Goal: Task Accomplishment & Management: Manage account settings

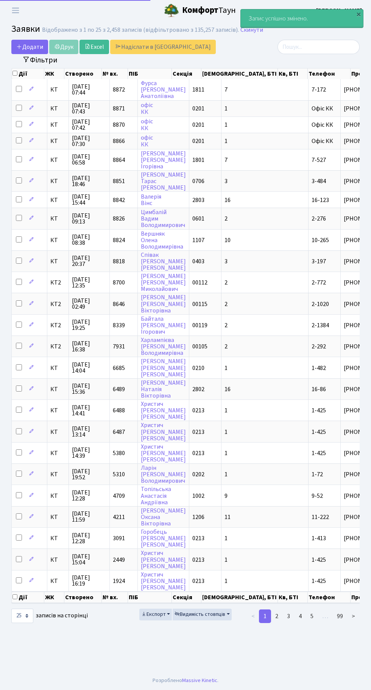
select select "25"
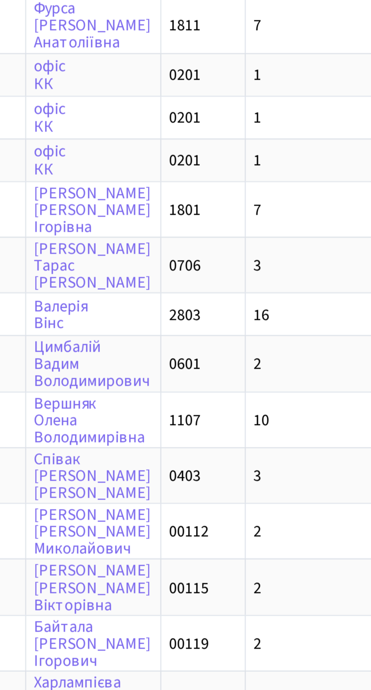
scroll to position [0, 120]
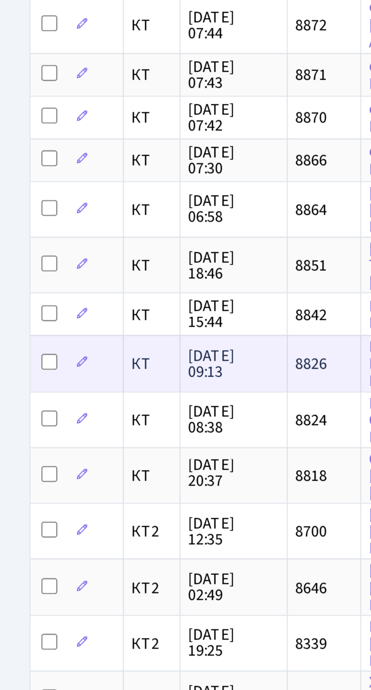
click at [16, 215] on input "checkbox" at bounding box center [19, 218] width 6 height 6
checkbox input "true"
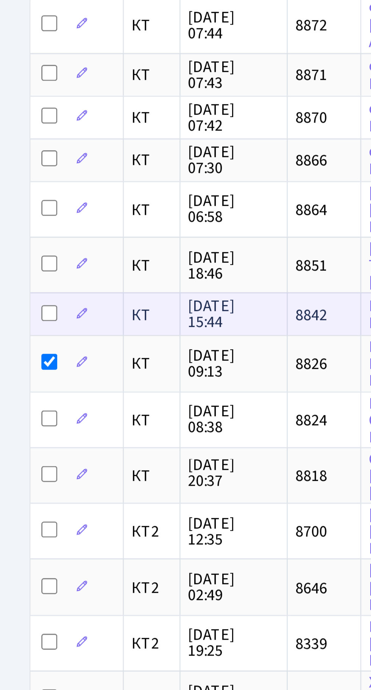
click at [18, 196] on input "checkbox" at bounding box center [19, 199] width 6 height 6
checkbox input "true"
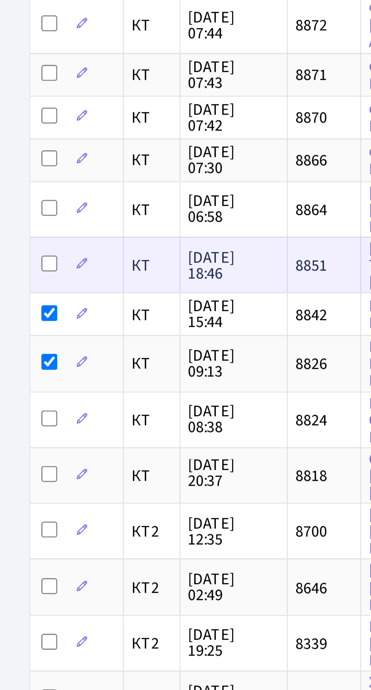
click at [20, 178] on input "checkbox" at bounding box center [19, 181] width 6 height 6
checkbox input "true"
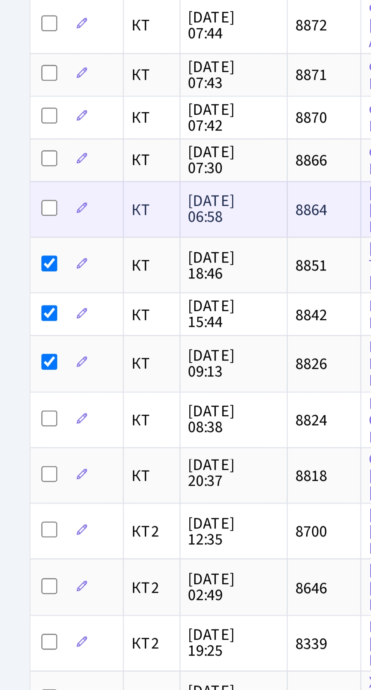
click at [20, 156] on input "checkbox" at bounding box center [19, 159] width 6 height 6
checkbox input "true"
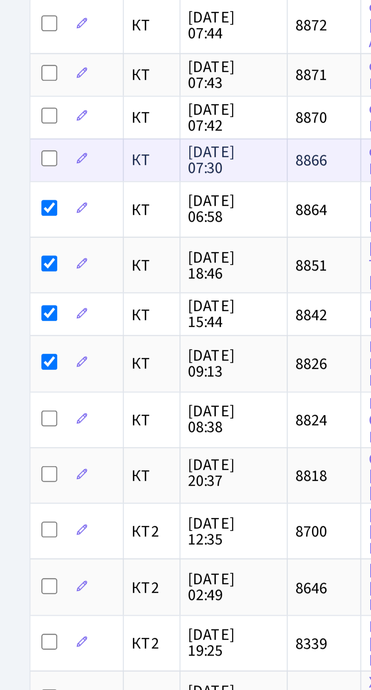
click at [19, 137] on input "checkbox" at bounding box center [19, 140] width 6 height 6
checkbox input "true"
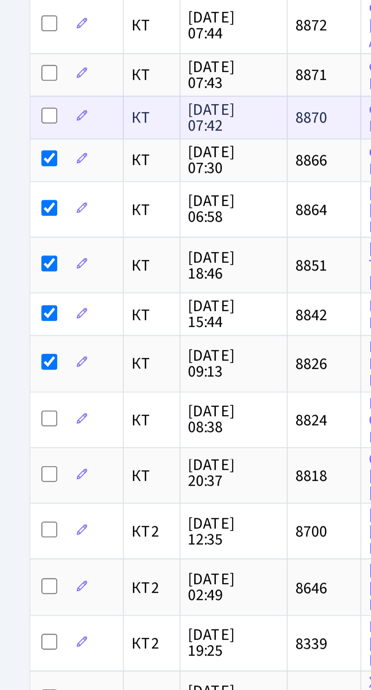
click at [20, 121] on input "checkbox" at bounding box center [19, 124] width 6 height 6
checkbox input "true"
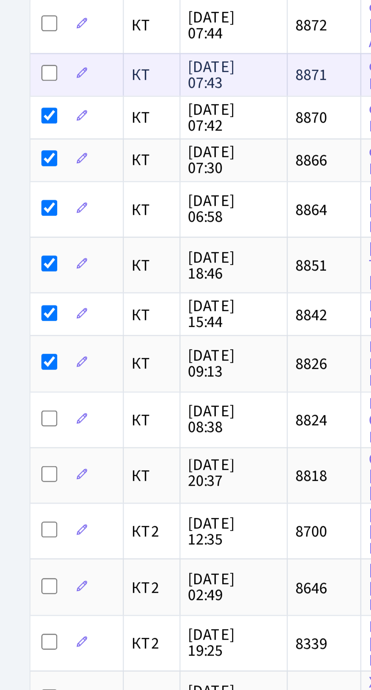
click at [17, 106] on input "checkbox" at bounding box center [19, 108] width 6 height 6
checkbox input "true"
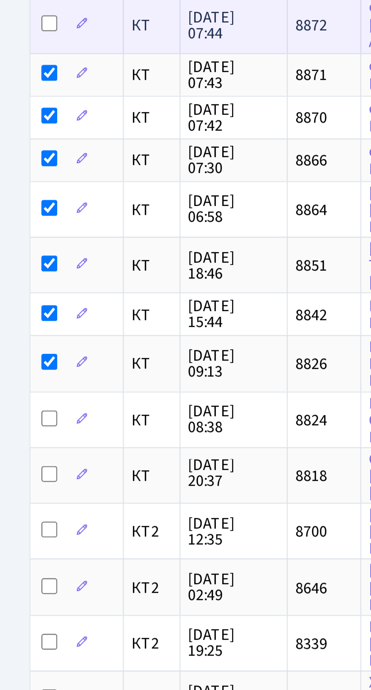
click at [18, 86] on input "checkbox" at bounding box center [19, 89] width 6 height 6
checkbox input "true"
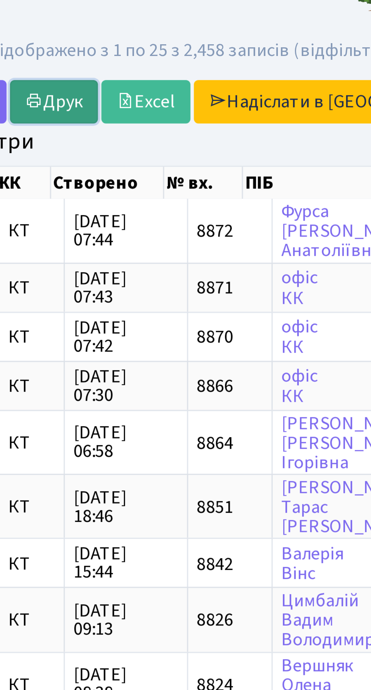
click at [67, 44] on link "Друк" at bounding box center [63, 47] width 29 height 14
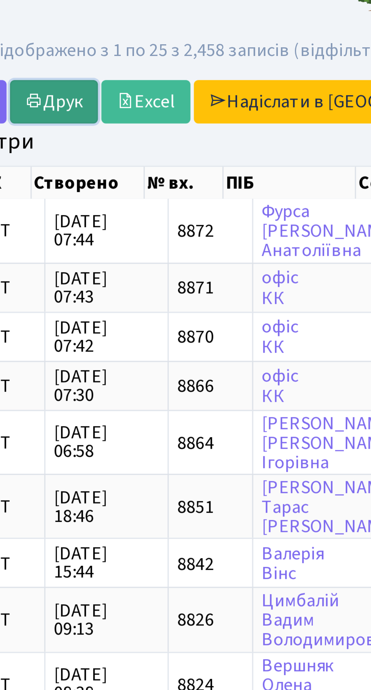
scroll to position [0, 0]
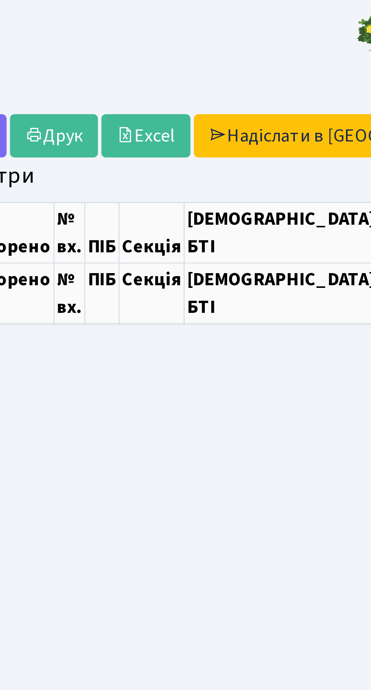
select select "25"
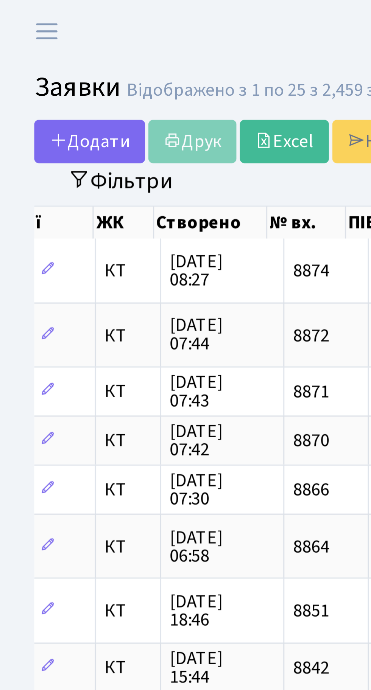
scroll to position [0, 16]
